Goal: Information Seeking & Learning: Learn about a topic

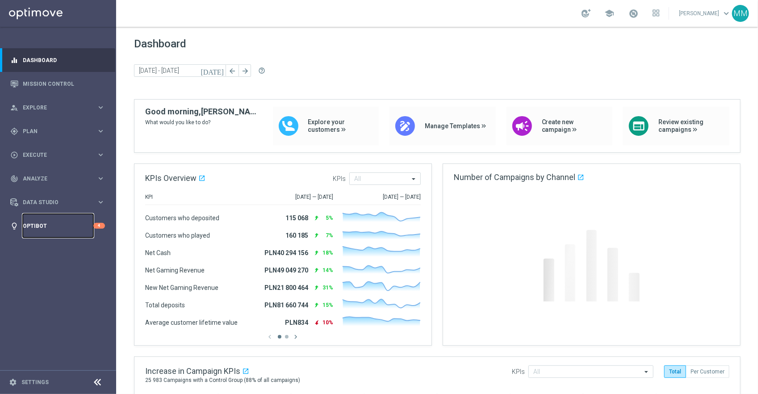
click at [55, 224] on link "Optibot" at bounding box center [58, 226] width 71 height 24
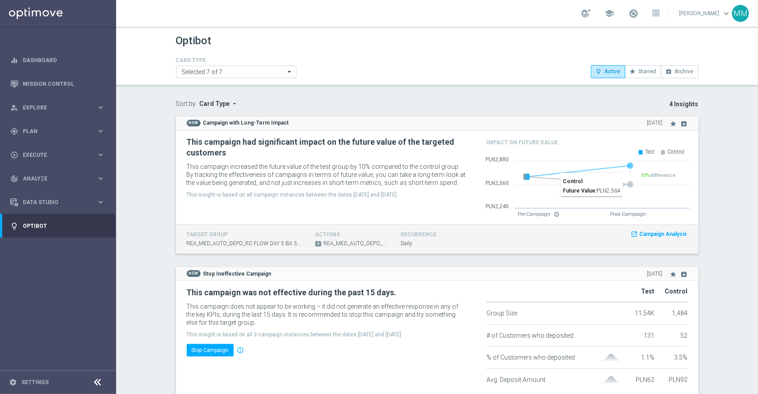
click at [50, 175] on div "track_changes Analyze" at bounding box center [53, 179] width 86 height 8
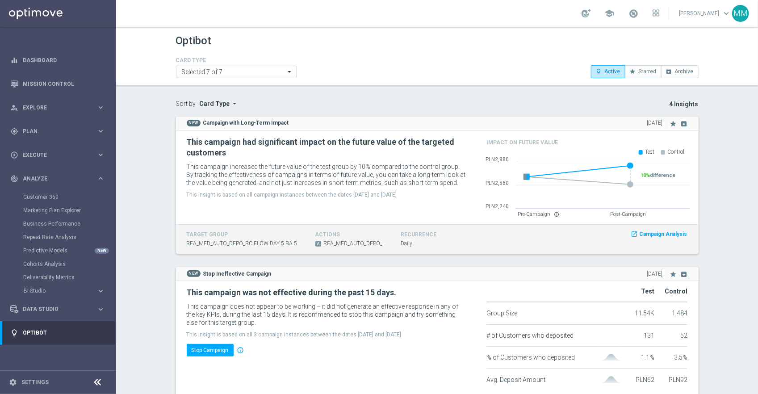
click at [71, 206] on div "Marketing Plan Explorer" at bounding box center [69, 210] width 92 height 13
click at [71, 210] on link "Marketing Plan Explorer" at bounding box center [58, 210] width 70 height 7
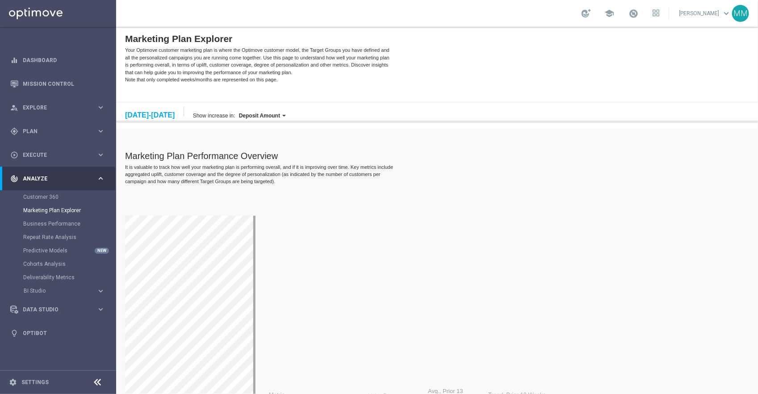
click at [272, 113] on label "Deposit Amount" at bounding box center [259, 115] width 41 height 6
click at [274, 180] on label "Gross Revenue" at bounding box center [270, 185] width 66 height 11
click at [292, 164] on div "It is valuable to track how well your marketing plan is performing overall, and…" at bounding box center [260, 173] width 270 height 21
click at [163, 111] on div "11-17 Aug, 2025" at bounding box center [150, 115] width 50 height 8
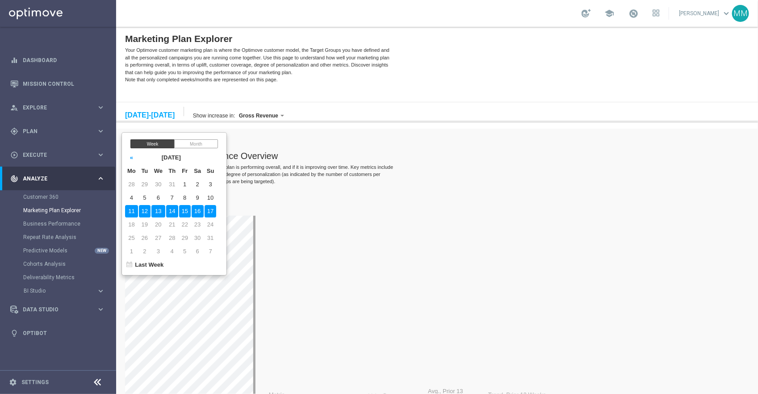
click at [263, 170] on div "It is valuable to track how well your marketing plan is performing overall, and…" at bounding box center [260, 173] width 270 height 21
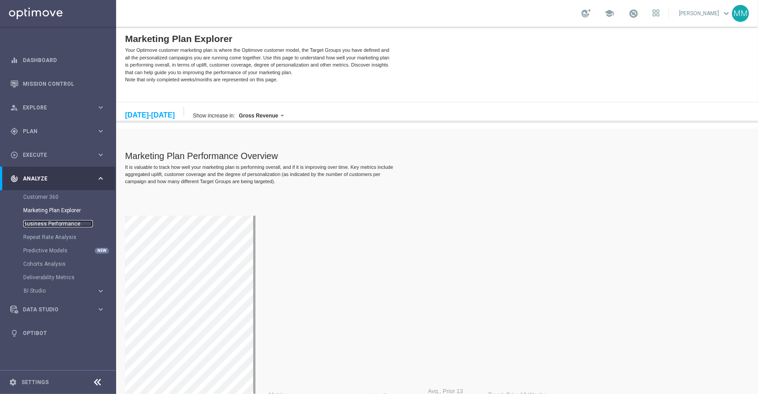
click at [64, 225] on link "Business Performance" at bounding box center [58, 223] width 70 height 7
